Goal: Information Seeking & Learning: Learn about a topic

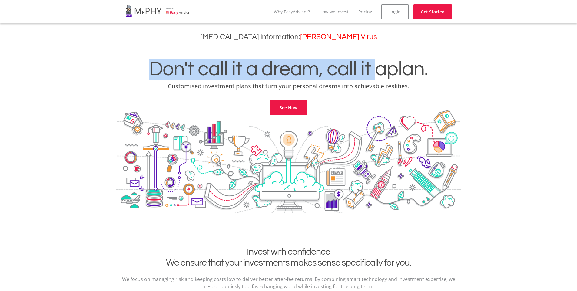
drag, startPoint x: 152, startPoint y: 78, endPoint x: 376, endPoint y: 75, distance: 224.3
click at [376, 75] on h1 "Don't call it a dream, call it a plan." at bounding box center [289, 69] width 568 height 21
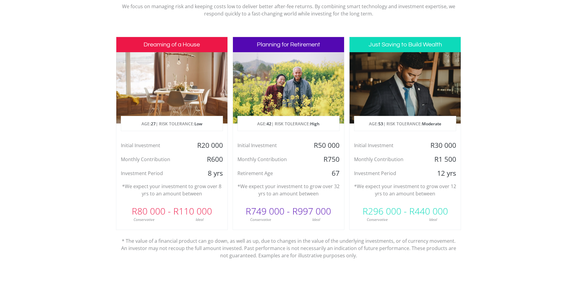
scroll to position [273, 0]
click at [188, 122] on p "AGE: [DEMOGRAPHIC_DATA] | RISK TOLERANCE: Low" at bounding box center [172, 123] width 102 height 15
click at [137, 172] on div "Investment Period" at bounding box center [153, 172] width 74 height 9
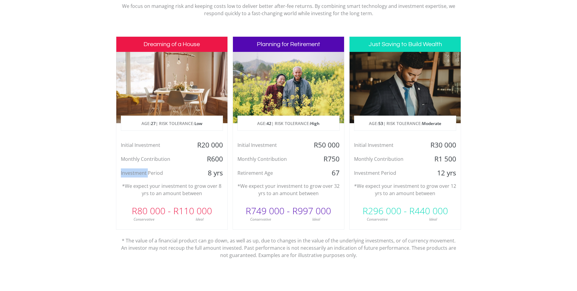
click at [137, 172] on div "Investment Period" at bounding box center [153, 172] width 74 height 9
click at [141, 186] on p "*We expect your investment to grow over 8 yrs to an amount between" at bounding box center [172, 189] width 102 height 15
drag, startPoint x: 141, startPoint y: 186, endPoint x: 200, endPoint y: 189, distance: 59.8
click at [200, 189] on p "*We expect your investment to grow over 8 yrs to an amount between" at bounding box center [172, 189] width 102 height 15
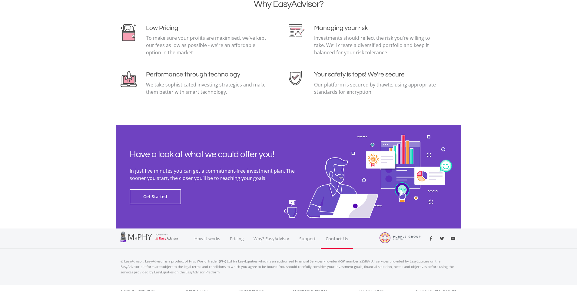
scroll to position [1304, 0]
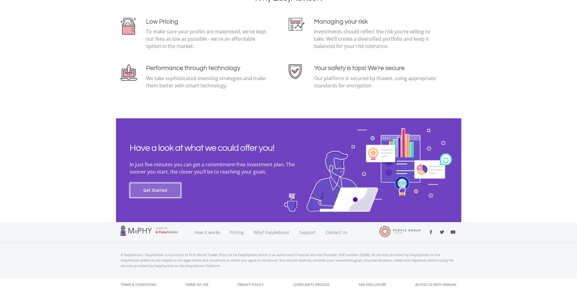
click at [159, 192] on button "Get Started" at bounding box center [156, 189] width 52 height 15
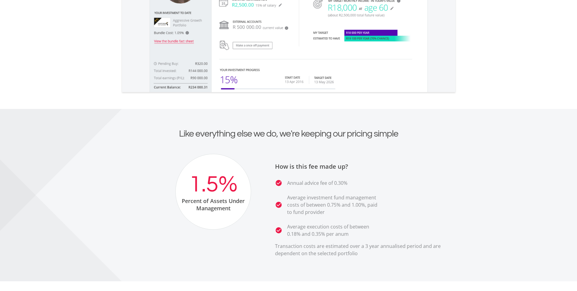
scroll to position [728, 0]
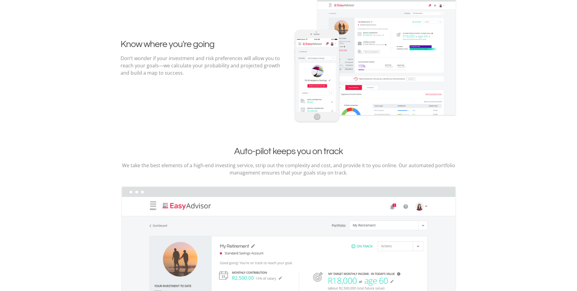
click at [369, 67] on img at bounding box center [375, 60] width 164 height 127
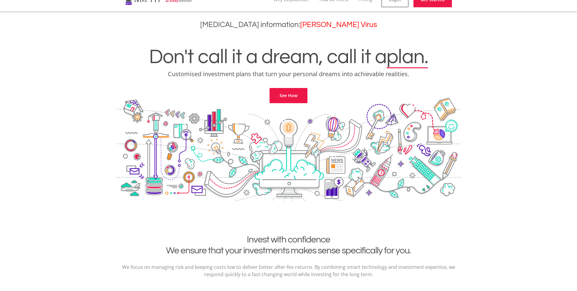
scroll to position [0, 0]
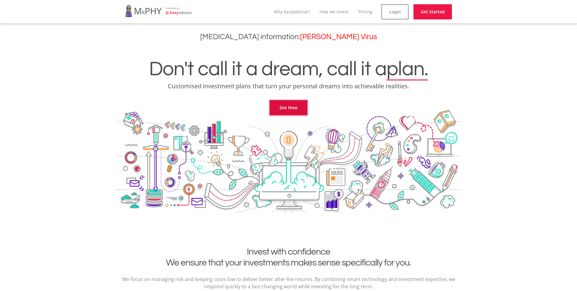
click at [289, 105] on link "See How" at bounding box center [289, 107] width 38 height 15
click at [164, 12] on link at bounding box center [159, 10] width 67 height 17
click at [338, 10] on link "How we invest" at bounding box center [334, 12] width 29 height 6
click at [304, 9] on link "Why EasyAdvisor?" at bounding box center [297, 12] width 36 height 6
